Goal: Find specific page/section: Find specific page/section

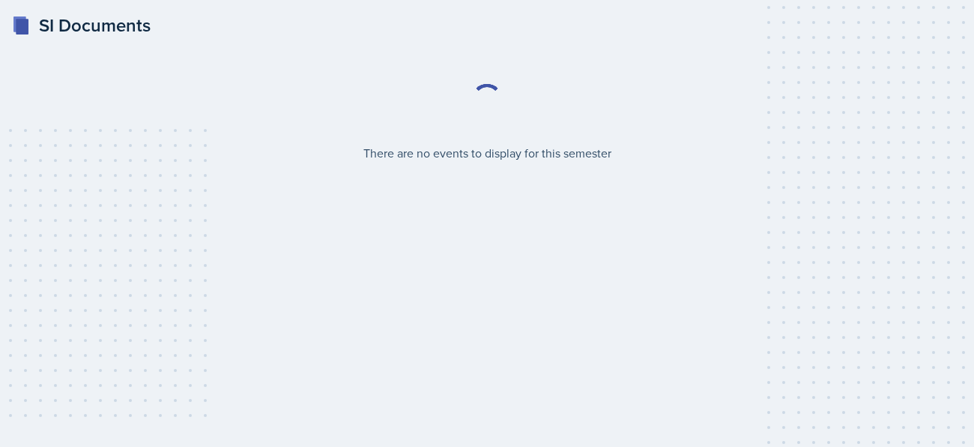
select select "2bed604d-1099-4043-b1bc-2365e8740244"
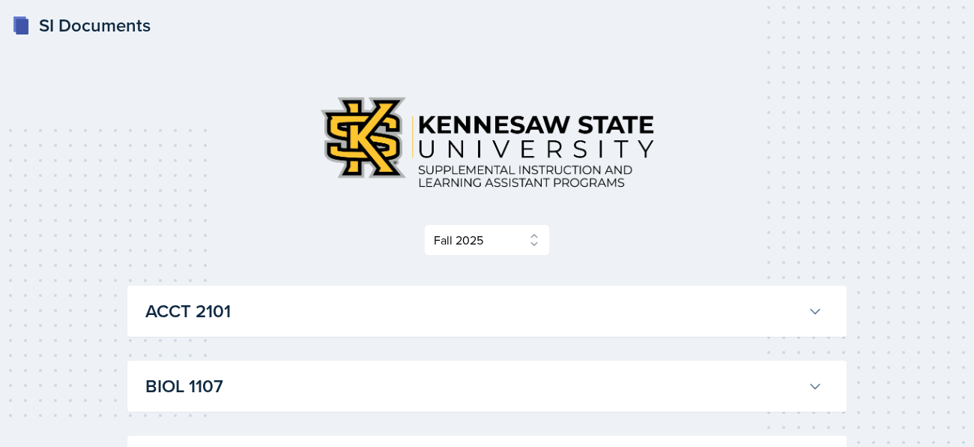
click at [557, 307] on h3 "ACCT 2101" at bounding box center [473, 311] width 657 height 27
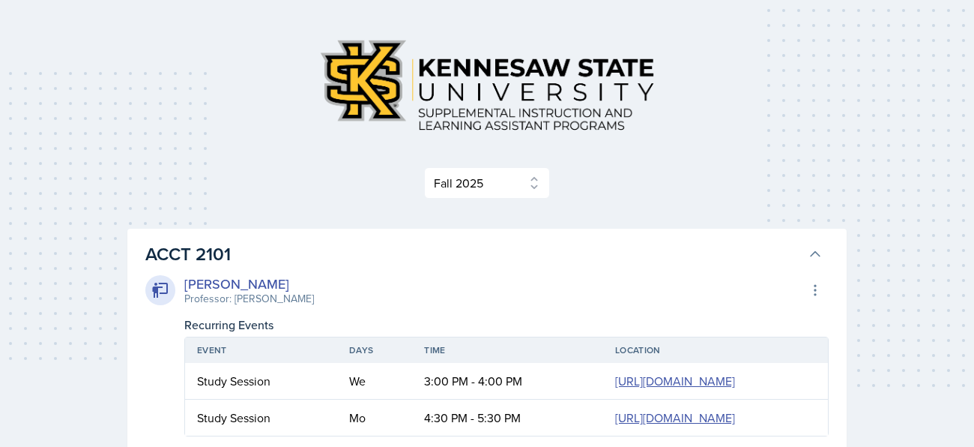
scroll to position [40, 0]
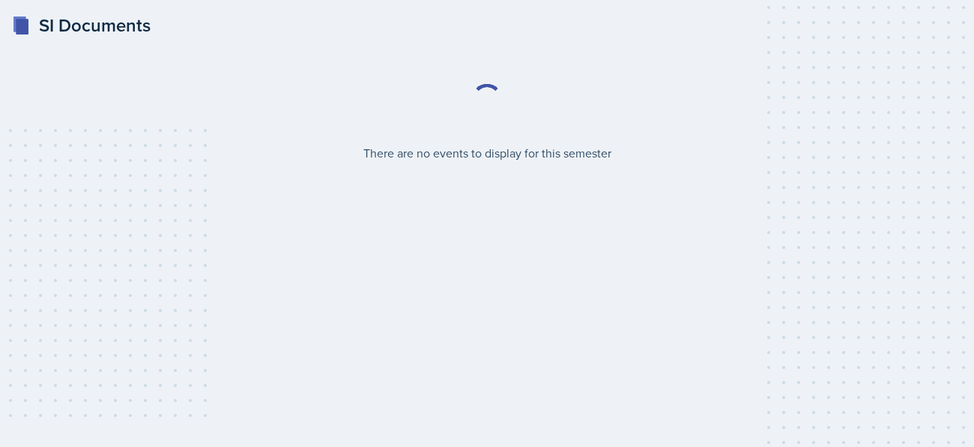
select select "2bed604d-1099-4043-b1bc-2365e8740244"
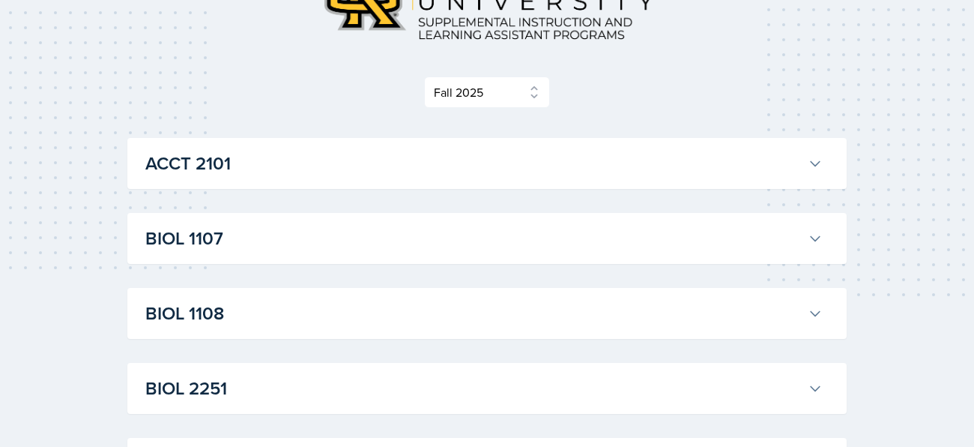
scroll to position [161, 0]
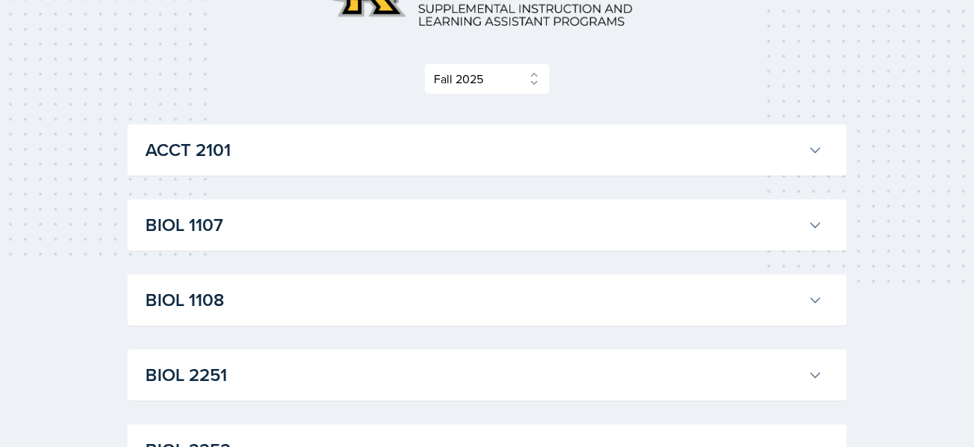
click at [782, 145] on h3 "ACCT 2101" at bounding box center [473, 149] width 657 height 27
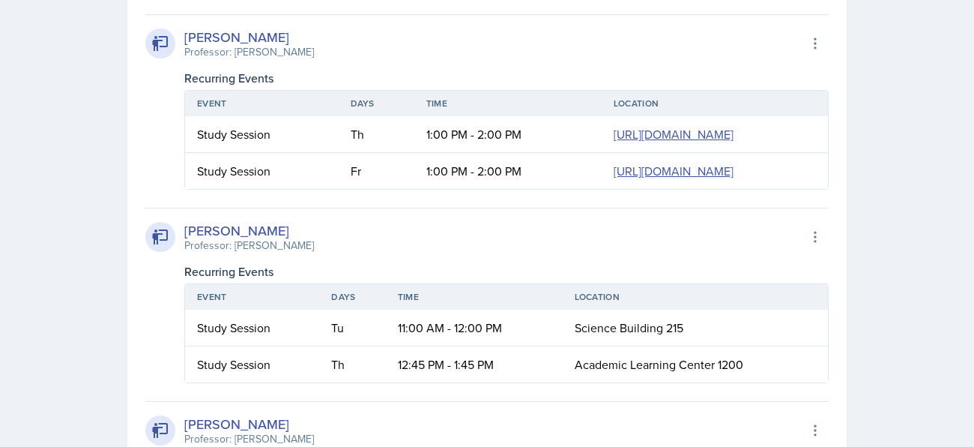
scroll to position [1068, 0]
